Goal: Navigation & Orientation: Understand site structure

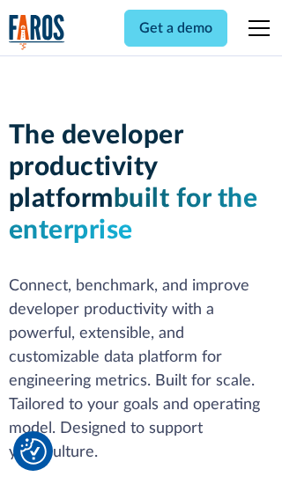
scroll to position [266, 0]
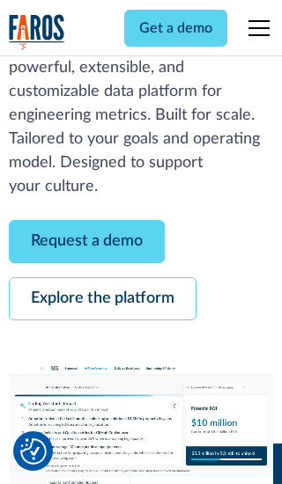
click at [86, 241] on link "Request a demo" at bounding box center [87, 241] width 156 height 43
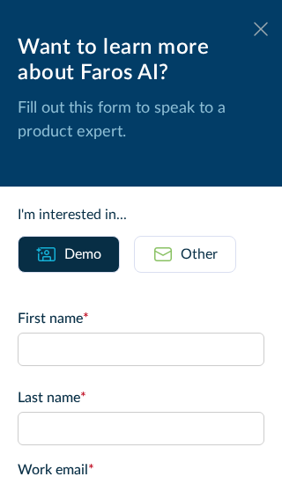
click at [261, 29] on icon at bounding box center [261, 28] width 14 height 13
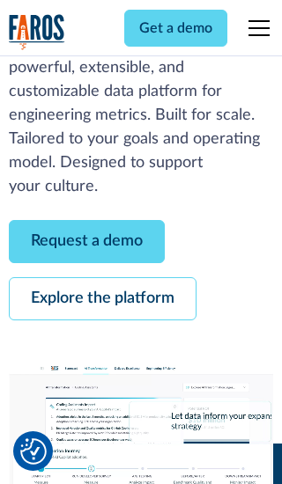
scroll to position [323, 0]
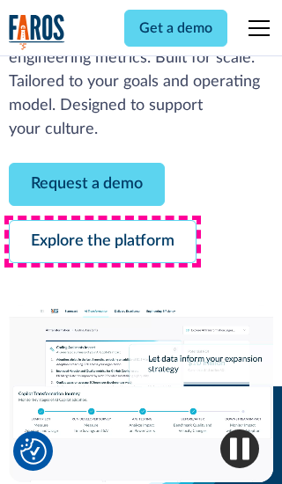
click at [102, 241] on link "Explore the platform" at bounding box center [103, 241] width 188 height 43
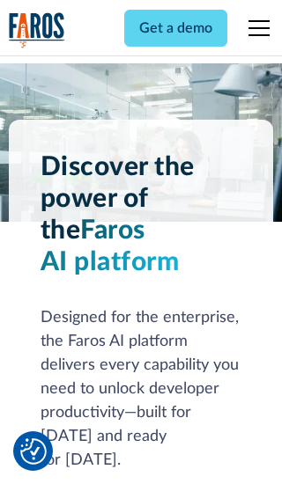
scroll to position [13235, 0]
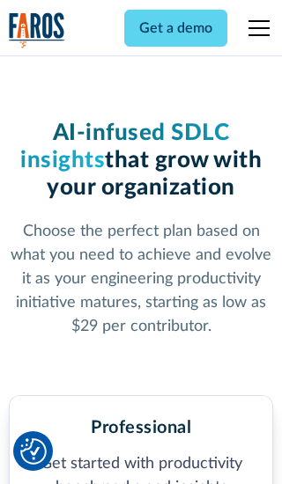
scroll to position [2736, 0]
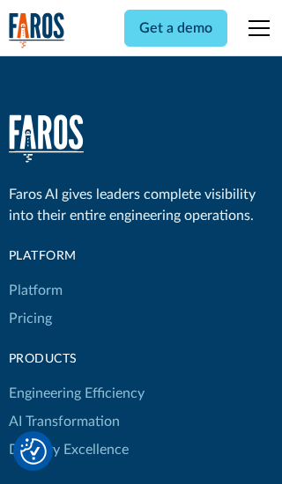
click at [34, 277] on link "Platform" at bounding box center [36, 291] width 54 height 28
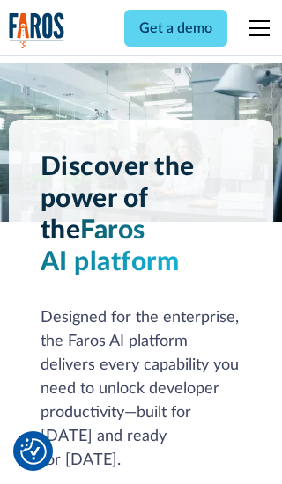
scroll to position [13800, 0]
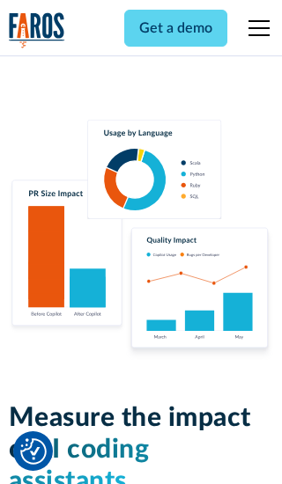
scroll to position [10893, 0]
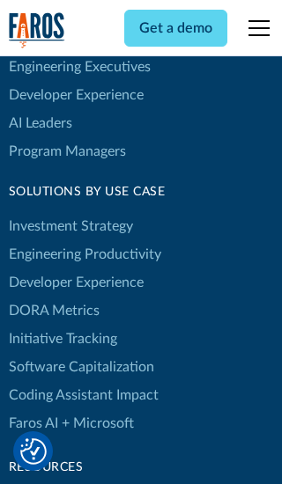
click at [53, 297] on link "DORA Metrics" at bounding box center [54, 311] width 91 height 28
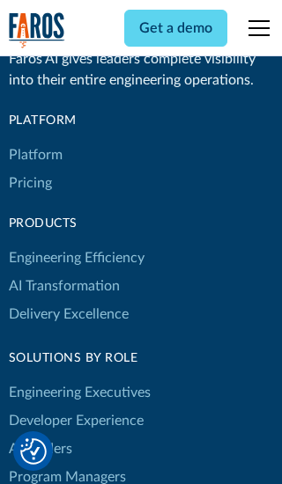
scroll to position [7718, 0]
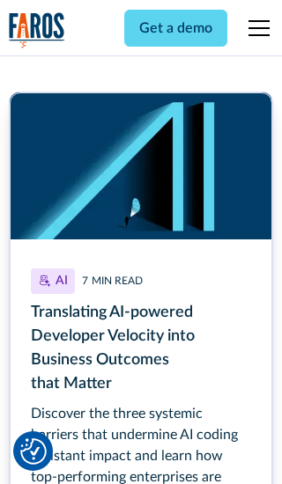
scroll to position [7888, 0]
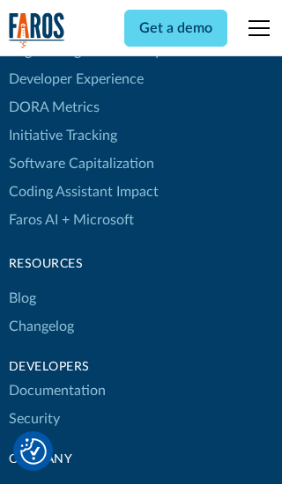
click at [41, 313] on link "Changelog" at bounding box center [41, 327] width 65 height 28
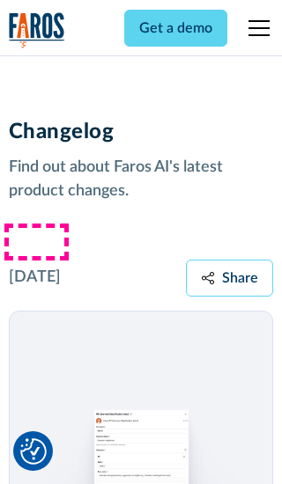
scroll to position [21277, 0]
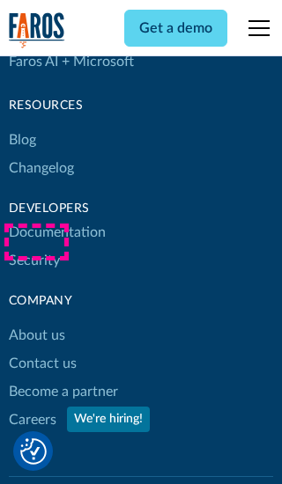
click at [36, 321] on link "About us" at bounding box center [37, 335] width 56 height 28
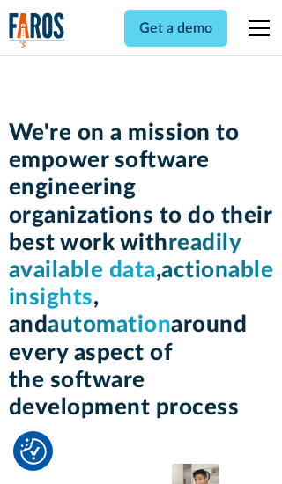
scroll to position [6080, 0]
